Goal: Use online tool/utility: Utilize a website feature to perform a specific function

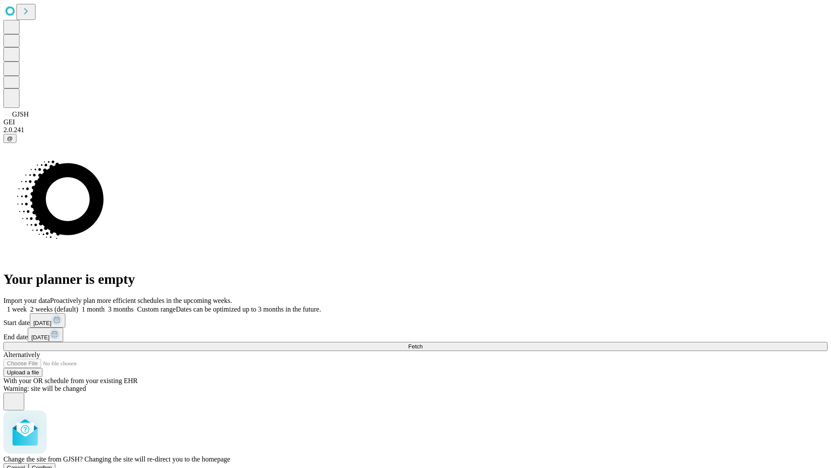
click at [52, 464] on span "Confirm" at bounding box center [42, 467] width 20 height 6
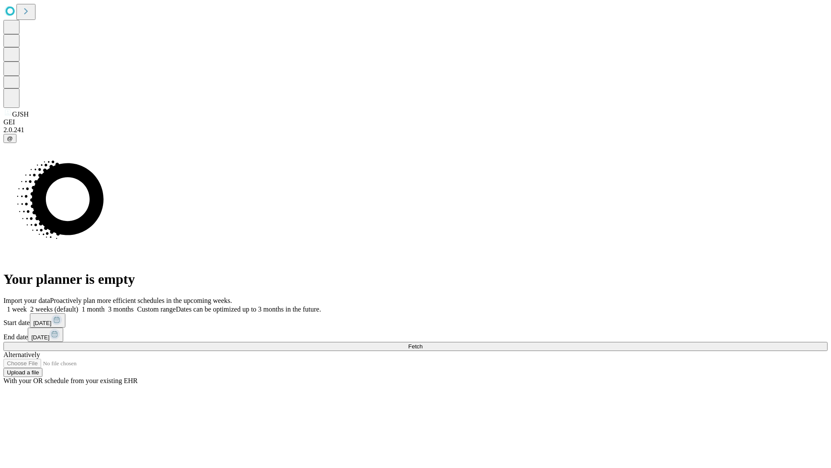
click at [105, 305] on label "1 month" at bounding box center [91, 308] width 26 height 7
click at [423, 343] on span "Fetch" at bounding box center [415, 346] width 14 height 6
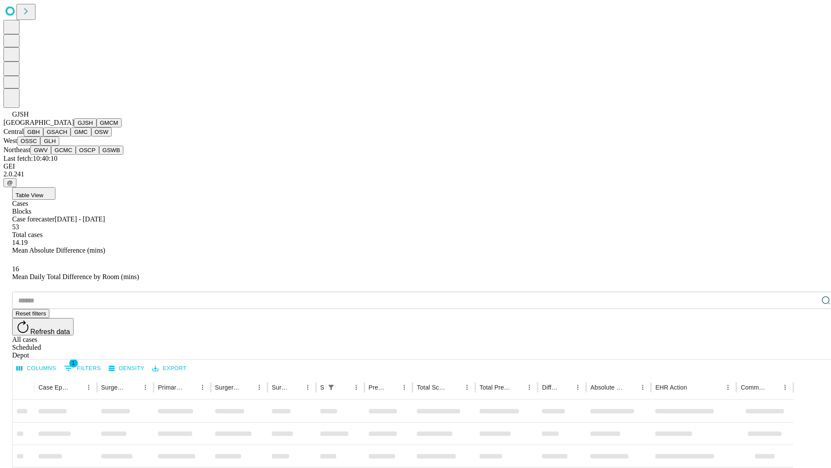
click at [97, 127] on button "GMCM" at bounding box center [109, 122] width 25 height 9
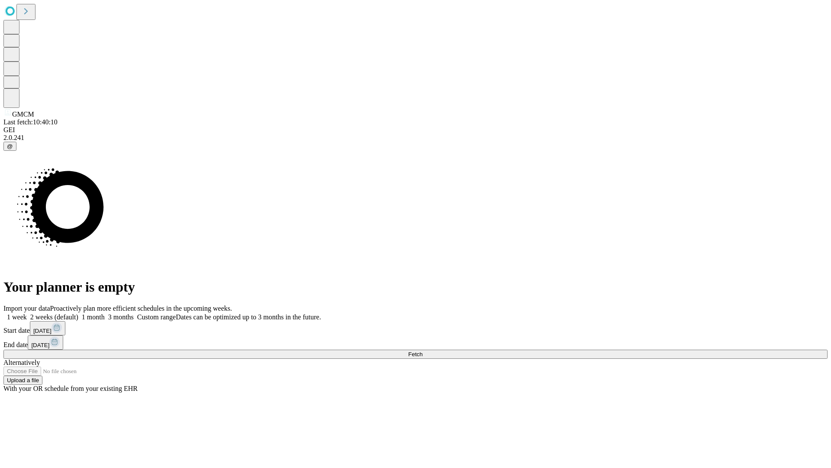
click at [105, 313] on label "1 month" at bounding box center [91, 316] width 26 height 7
click at [423, 351] on span "Fetch" at bounding box center [415, 354] width 14 height 6
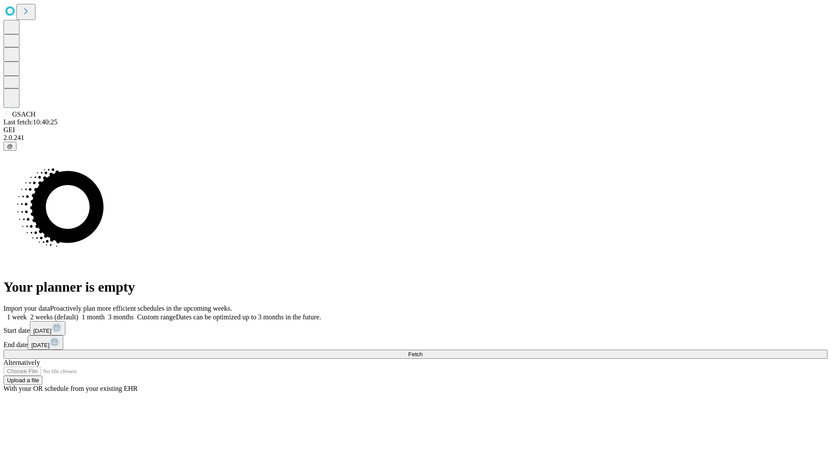
click at [105, 313] on label "1 month" at bounding box center [91, 316] width 26 height 7
click at [423, 351] on span "Fetch" at bounding box center [415, 354] width 14 height 6
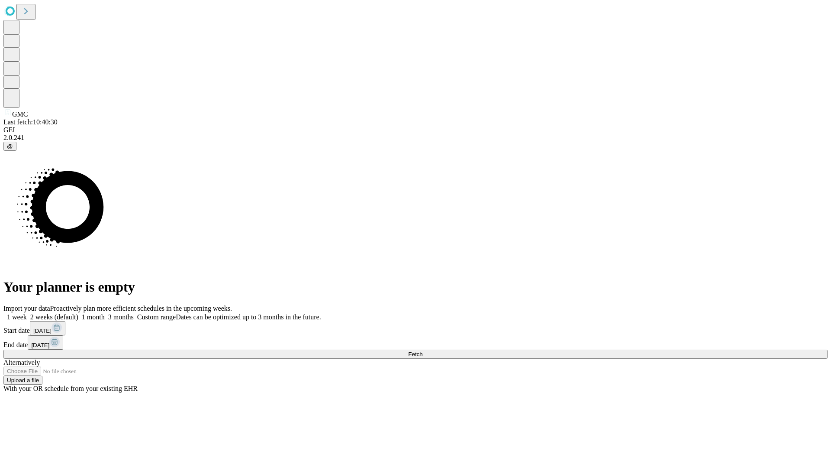
click at [105, 313] on label "1 month" at bounding box center [91, 316] width 26 height 7
click at [423, 351] on span "Fetch" at bounding box center [415, 354] width 14 height 6
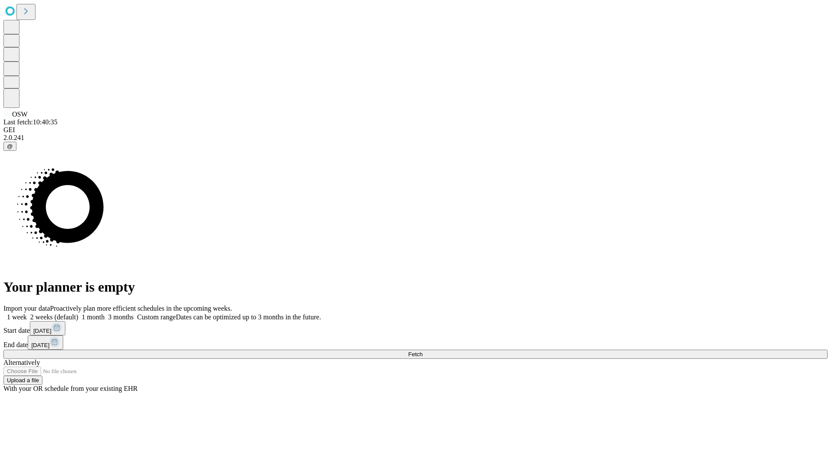
click at [105, 313] on label "1 month" at bounding box center [91, 316] width 26 height 7
click at [423, 351] on span "Fetch" at bounding box center [415, 354] width 14 height 6
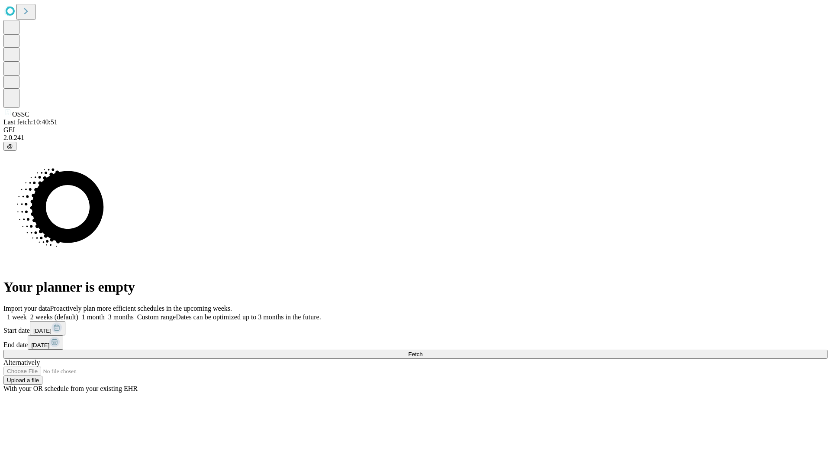
click at [105, 313] on label "1 month" at bounding box center [91, 316] width 26 height 7
click at [423, 351] on span "Fetch" at bounding box center [415, 354] width 14 height 6
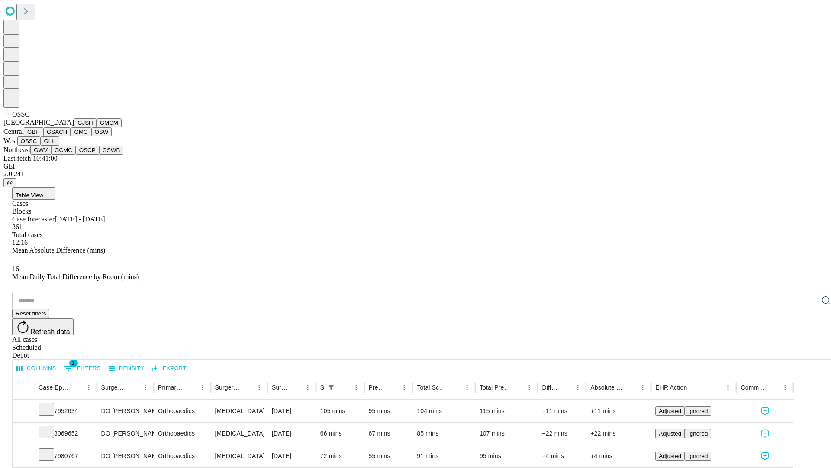
click at [59, 145] on button "GLH" at bounding box center [49, 140] width 19 height 9
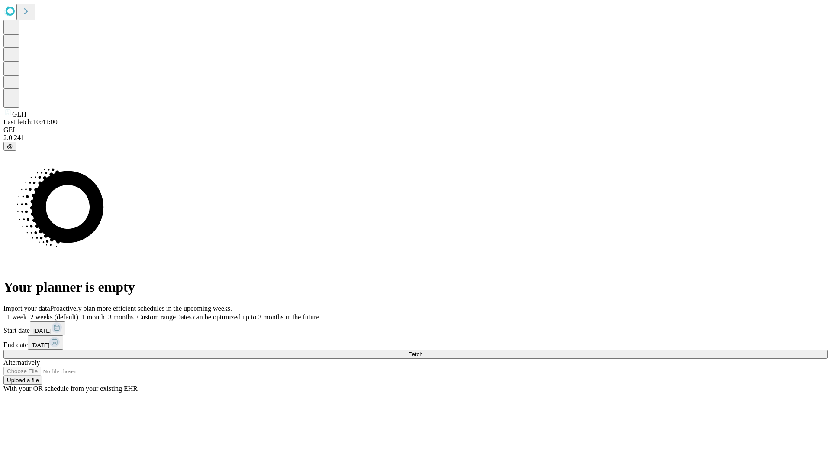
click at [105, 313] on label "1 month" at bounding box center [91, 316] width 26 height 7
click at [423, 351] on span "Fetch" at bounding box center [415, 354] width 14 height 6
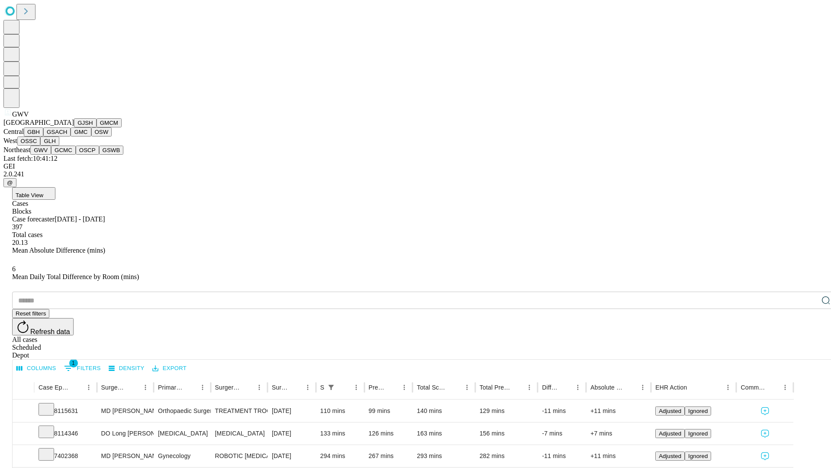
click at [67, 155] on button "GCMC" at bounding box center [63, 149] width 25 height 9
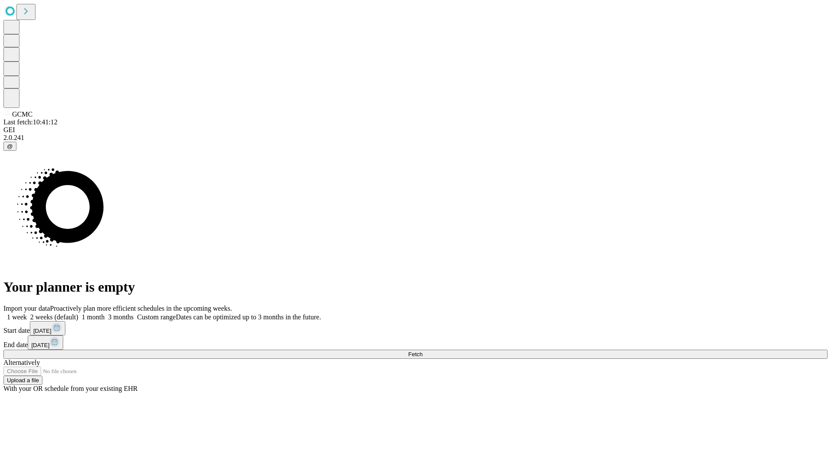
click at [105, 313] on label "1 month" at bounding box center [91, 316] width 26 height 7
click at [423, 351] on span "Fetch" at bounding box center [415, 354] width 14 height 6
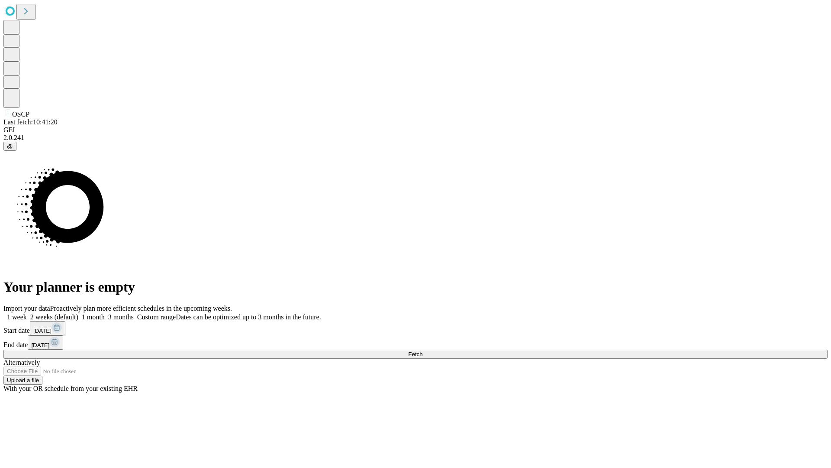
click at [105, 313] on label "1 month" at bounding box center [91, 316] width 26 height 7
click at [423, 351] on span "Fetch" at bounding box center [415, 354] width 14 height 6
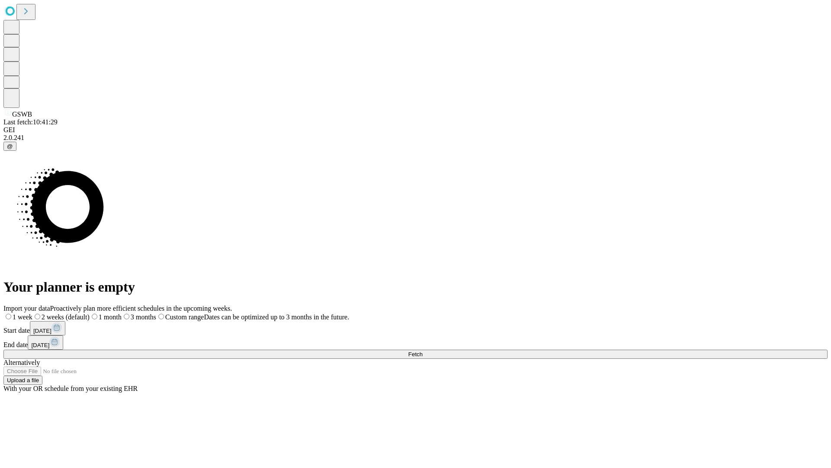
click at [122, 313] on label "1 month" at bounding box center [106, 316] width 32 height 7
click at [423, 351] on span "Fetch" at bounding box center [415, 354] width 14 height 6
